Goal: Information Seeking & Learning: Learn about a topic

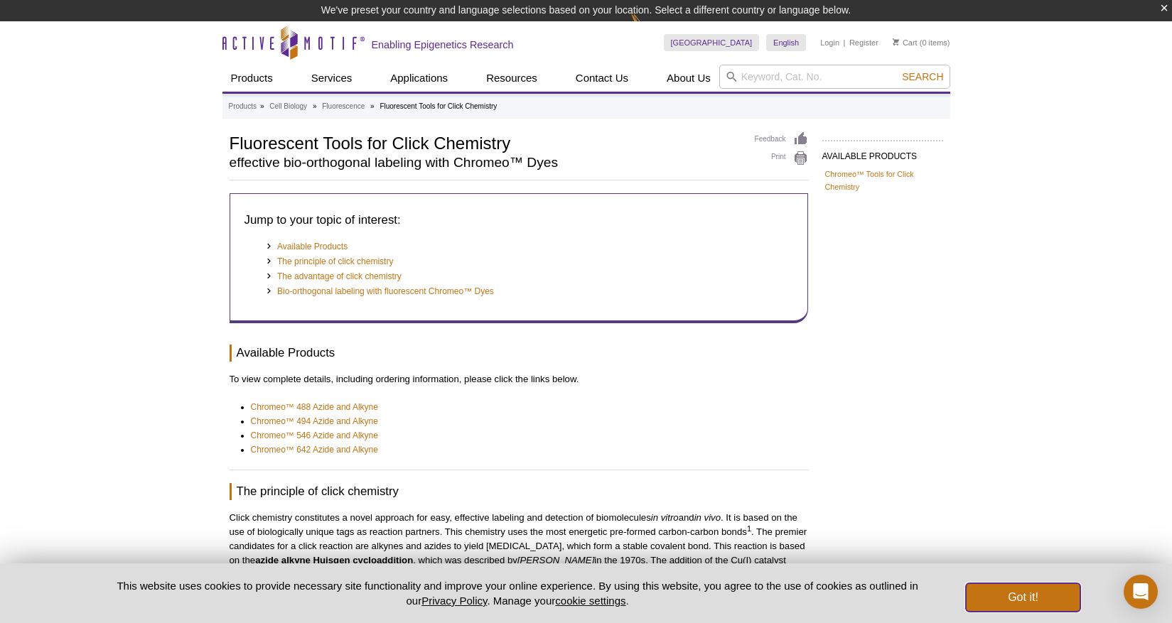
drag, startPoint x: 1028, startPoint y: 599, endPoint x: 1025, endPoint y: 586, distance: 13.1
click at [1027, 599] on button "Got it!" at bounding box center [1023, 598] width 114 height 28
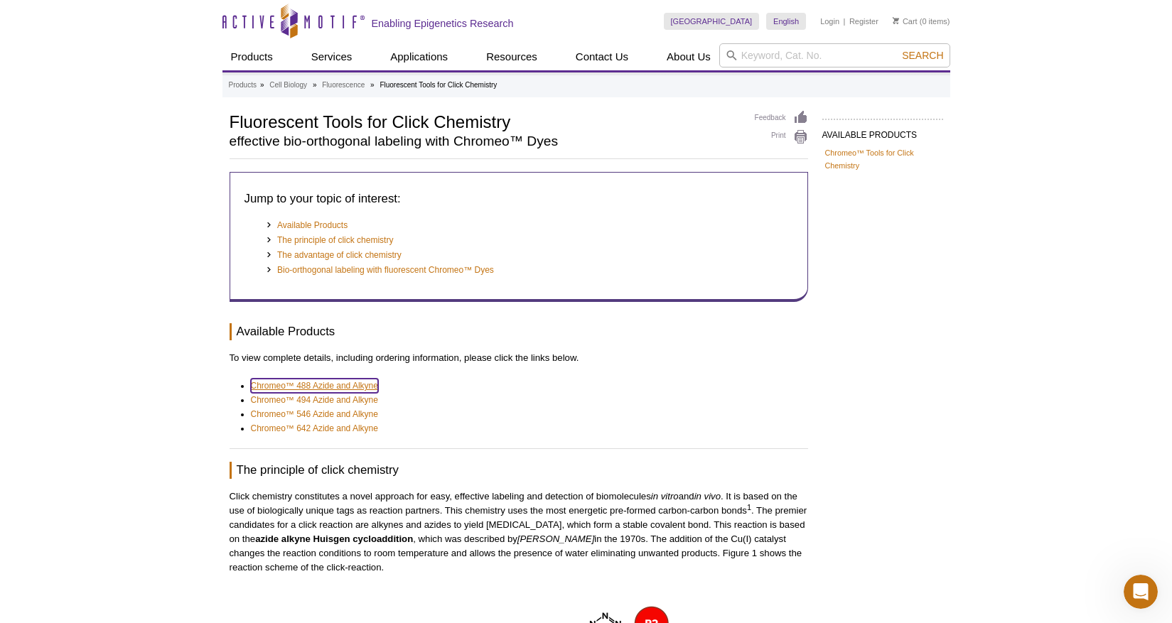
click at [333, 387] on link "Chromeo™ 488 Azide and Alkyne" at bounding box center [314, 386] width 127 height 14
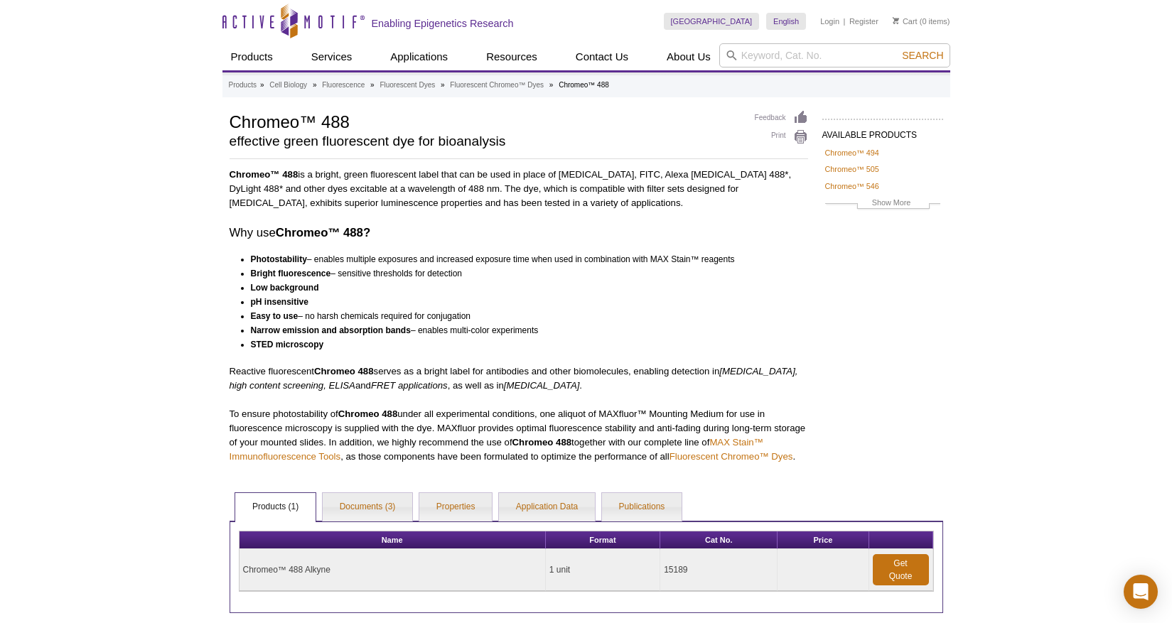
click at [453, 231] on h3 "Why use Chromeo™ 488?" at bounding box center [519, 233] width 579 height 17
click at [971, 378] on div "Active Motif Logo Enabling Epigenetics Research 0 Search Skip to content Active…" at bounding box center [586, 385] width 1172 height 770
